Goal: Task Accomplishment & Management: Manage account settings

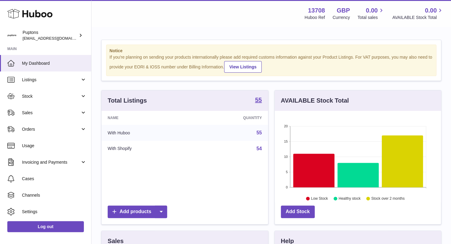
scroll to position [95, 166]
click at [44, 130] on span "Orders" at bounding box center [51, 129] width 58 height 6
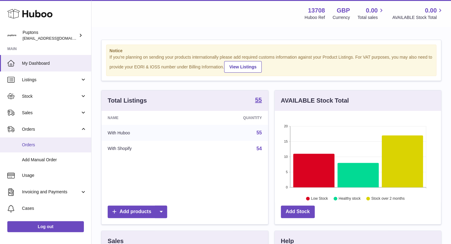
click at [46, 143] on span "Orders" at bounding box center [54, 145] width 65 height 6
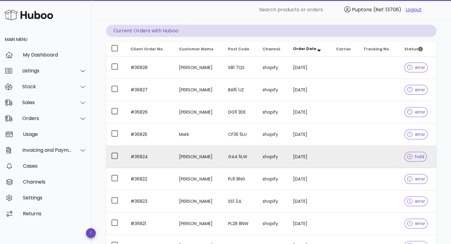
scroll to position [56, 0]
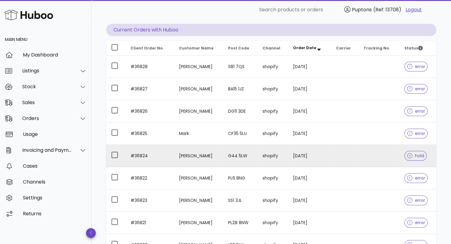
click at [154, 152] on td "#36824" at bounding box center [150, 155] width 48 height 22
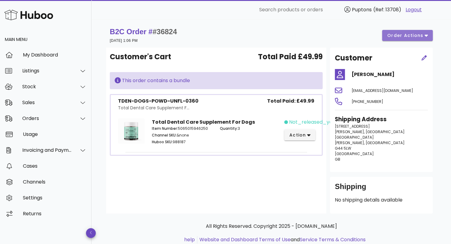
click at [418, 38] on span "order actions" at bounding box center [405, 35] width 37 height 6
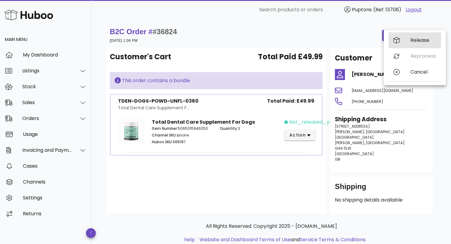
click at [414, 38] on div "Release" at bounding box center [423, 40] width 26 height 6
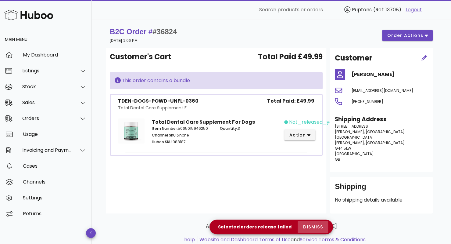
click at [313, 229] on span "dismiss" at bounding box center [312, 226] width 21 height 6
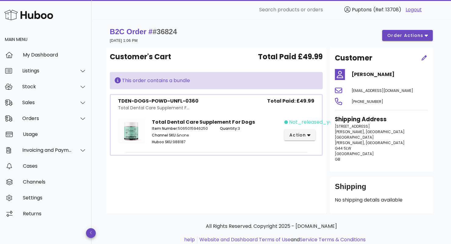
click at [276, 175] on div "Customer's Cart Total Paid £49.99 This order contains a bundle TDEN-DOGS-POWD-U…" at bounding box center [216, 130] width 220 height 165
click at [299, 135] on span "action" at bounding box center [297, 135] width 17 height 6
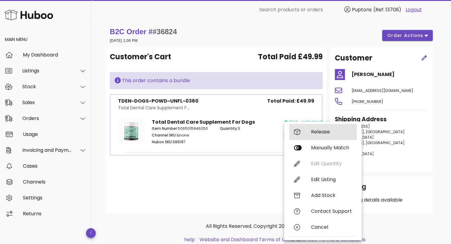
click at [313, 133] on div "Release" at bounding box center [331, 132] width 41 height 6
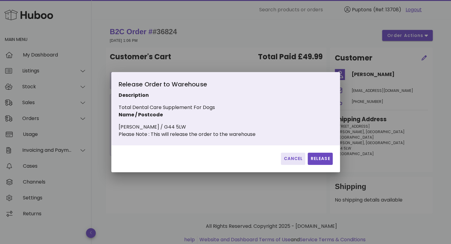
click at [294, 160] on span "Cancel" at bounding box center [293, 158] width 20 height 6
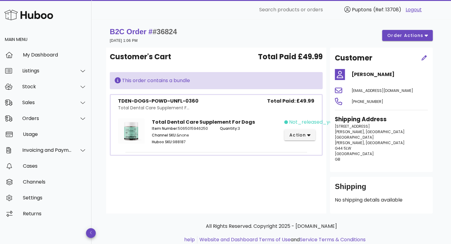
click at [251, 175] on div "Customer's Cart Total Paid £49.99 This order contains a bundle TDEN-DOGS-POWD-U…" at bounding box center [216, 130] width 220 height 165
drag, startPoint x: 390, startPoint y: 76, endPoint x: 353, endPoint y: 80, distance: 38.0
click at [353, 80] on div "[PERSON_NAME]" at bounding box center [390, 74] width 84 height 15
copy h4 "eanne Mitchell"
click at [73, 89] on div at bounding box center [79, 86] width 15 height 15
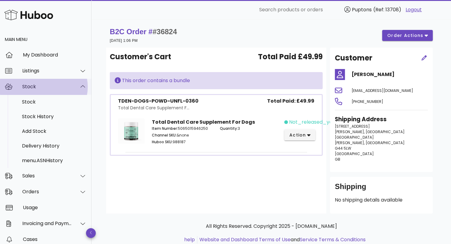
click at [52, 82] on div "Stock" at bounding box center [45, 87] width 91 height 16
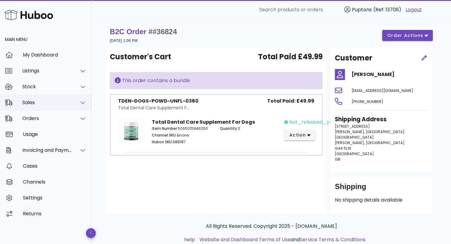
click at [48, 98] on div "Sales" at bounding box center [45, 102] width 91 height 16
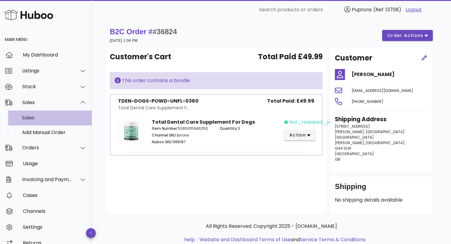
click at [45, 118] on div "Sales" at bounding box center [54, 118] width 65 height 6
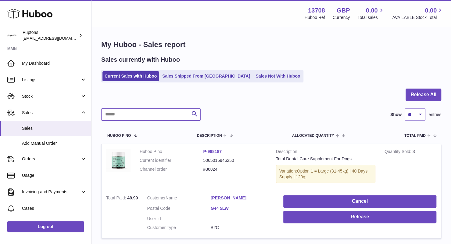
click at [157, 115] on input "text" at bounding box center [150, 114] width 99 height 12
paste input "**********"
type input "**********"
